Goal: Task Accomplishment & Management: Complete application form

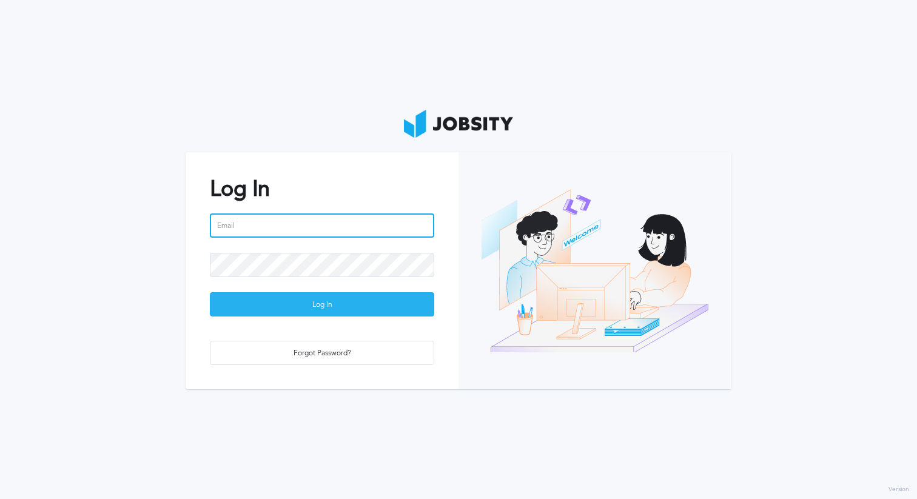
type input "[PERSON_NAME][EMAIL_ADDRESS][PERSON_NAME][DOMAIN_NAME]"
click at [394, 312] on div "Log In" at bounding box center [321, 305] width 223 height 24
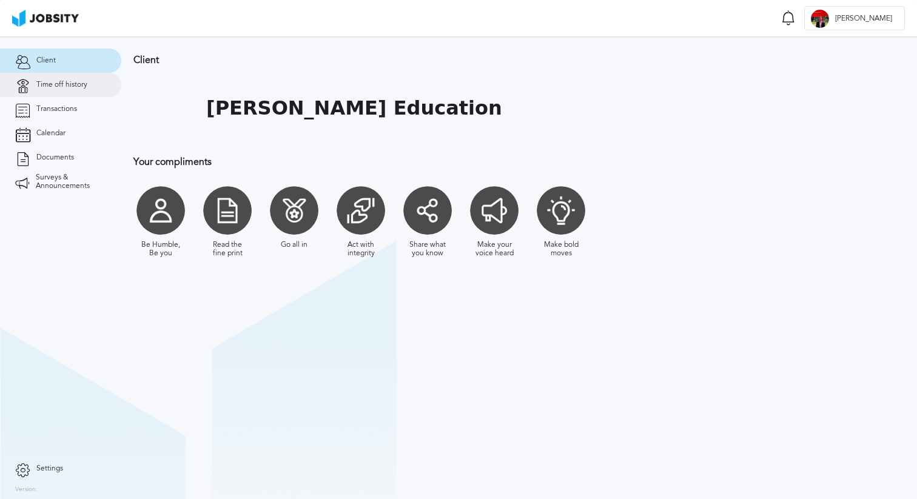
click at [52, 84] on span "Time off history" at bounding box center [61, 85] width 51 height 8
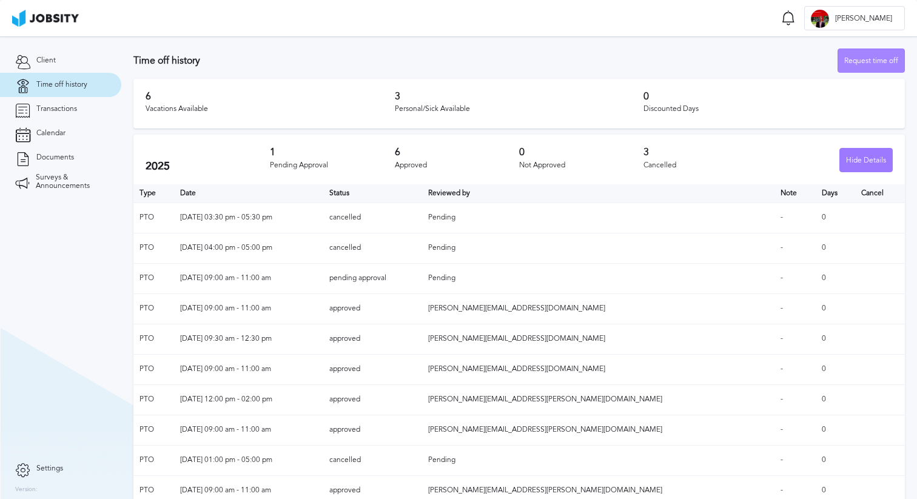
click at [865, 61] on div "Request time off" at bounding box center [871, 61] width 66 height 24
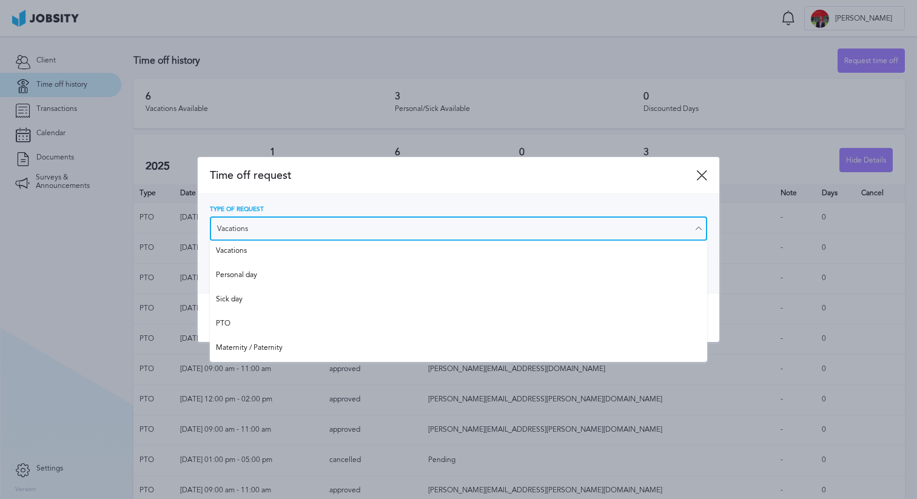
click at [330, 234] on input "Vacations" at bounding box center [458, 228] width 497 height 24
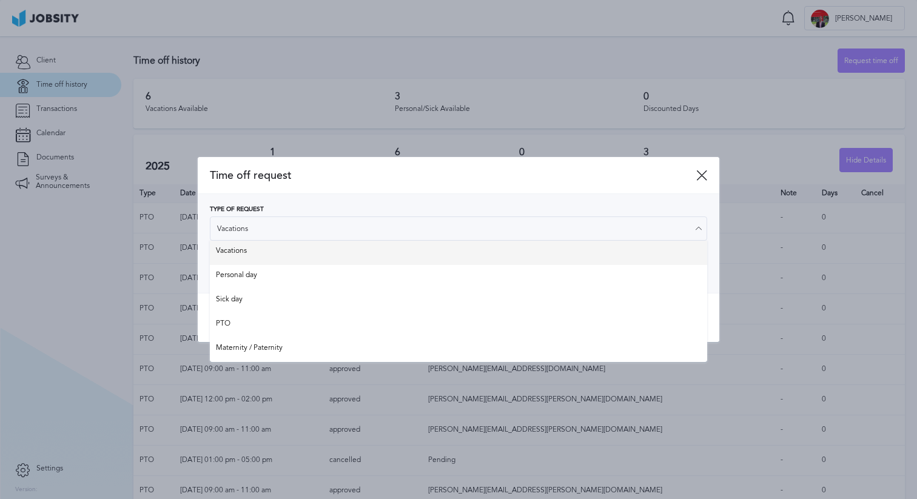
click at [288, 246] on div "Type of Request Vacations Vacations Personal day Sick day PTO Maternity / Pater…" at bounding box center [458, 243] width 497 height 75
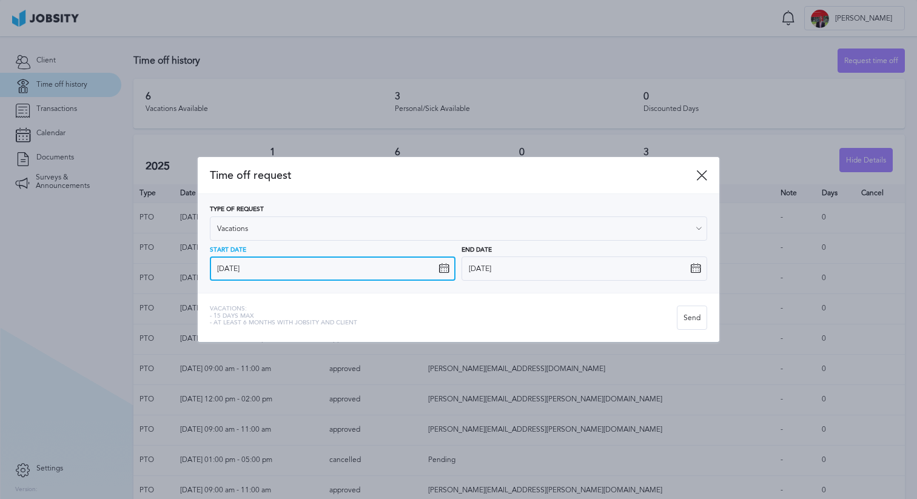
click at [273, 267] on input "[DATE]" at bounding box center [333, 268] width 246 height 24
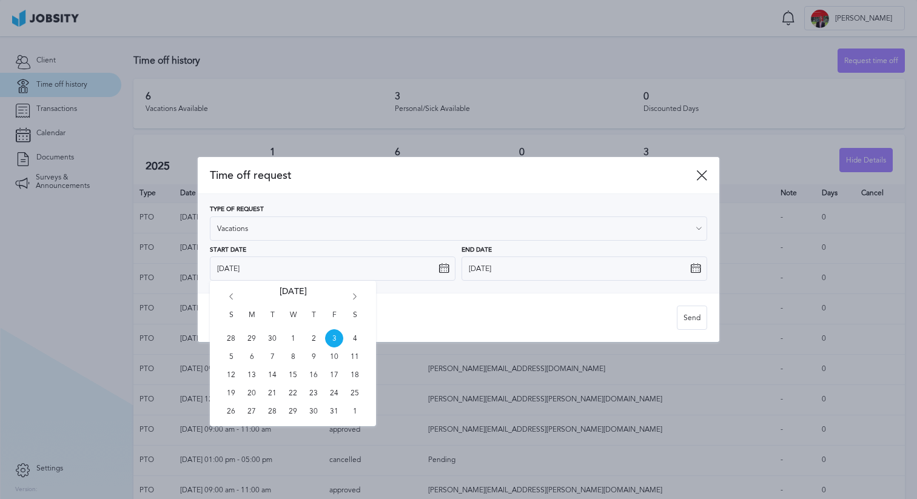
click at [353, 292] on div "S M T W T F S 28 29 30 1 2 3 4 5 6 7 8 9 10 11 12 13 14 15 16 17 18 19 20 21 22…" at bounding box center [293, 354] width 166 height 146
click at [355, 294] on icon "Go forward 1 month" at bounding box center [354, 298] width 11 height 11
click at [248, 376] on span "10" at bounding box center [252, 375] width 18 height 18
type input "[DATE]"
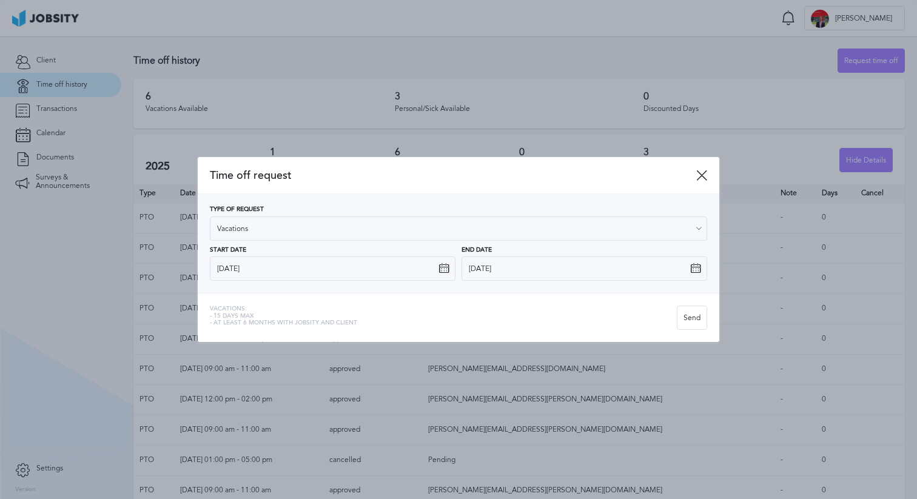
click at [690, 267] on icon at bounding box center [695, 268] width 11 height 11
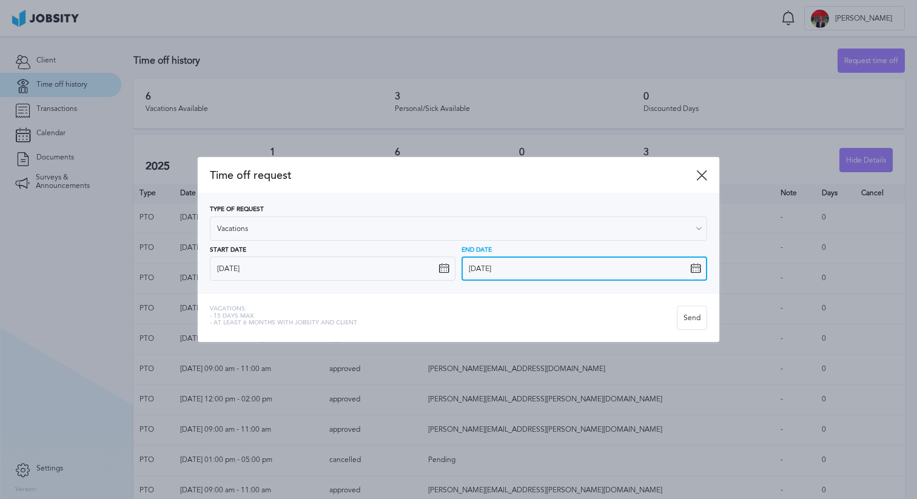
click at [685, 269] on input "[DATE]" at bounding box center [584, 268] width 246 height 24
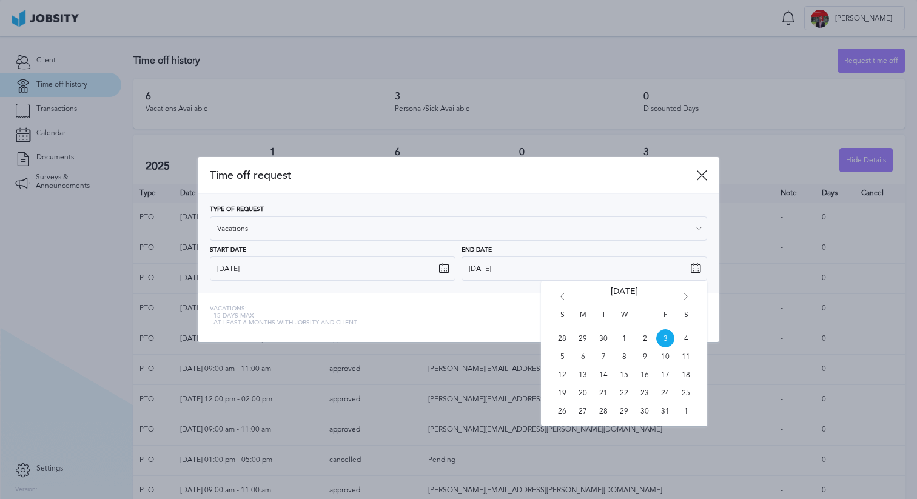
click at [686, 301] on icon "Go forward 1 month" at bounding box center [685, 298] width 11 height 11
click at [662, 376] on span "14" at bounding box center [665, 375] width 18 height 18
type input "[DATE]"
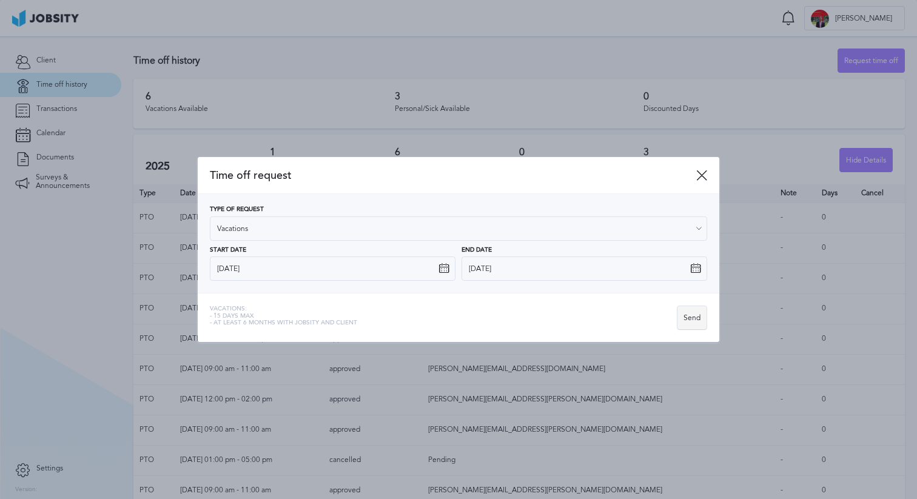
click at [691, 318] on div "Send" at bounding box center [691, 318] width 29 height 24
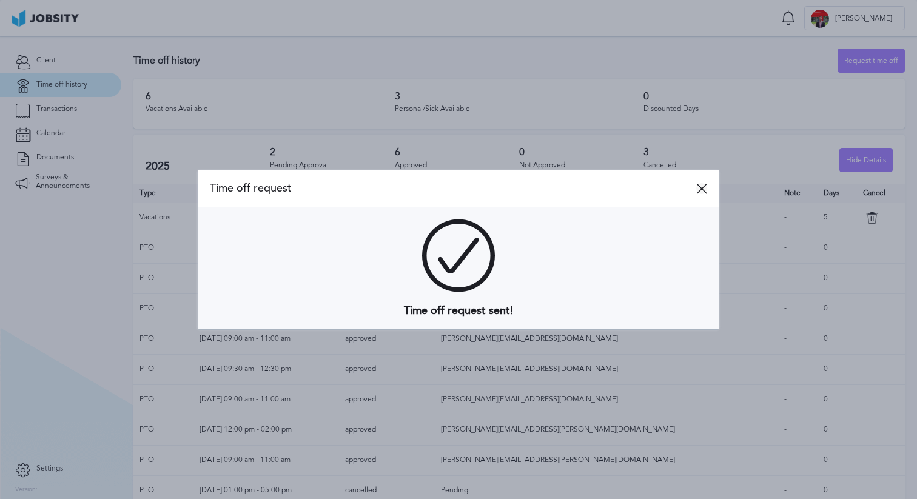
click at [697, 189] on icon at bounding box center [701, 188] width 11 height 11
